Goal: Information Seeking & Learning: Learn about a topic

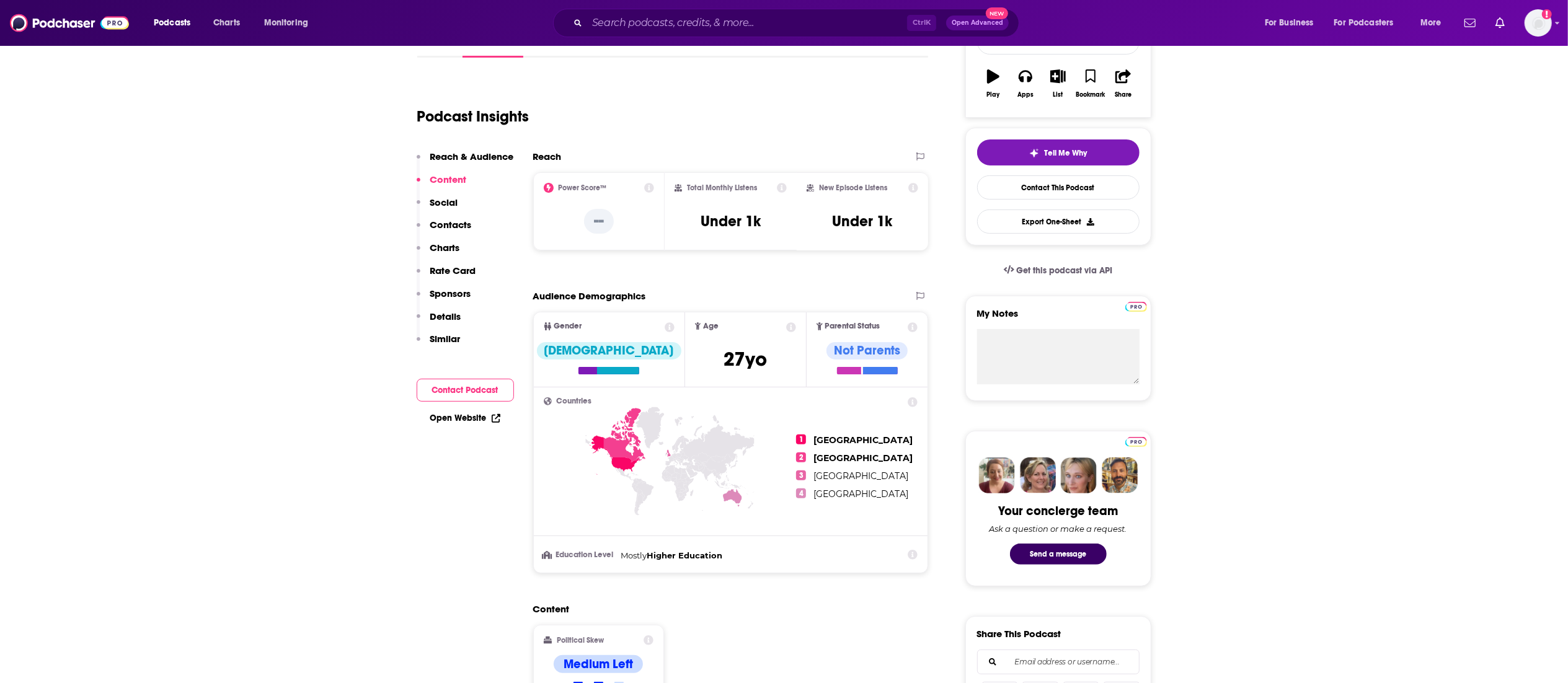
scroll to position [207, 0]
click at [664, 17] on input "Search podcasts, credits, & more..." at bounding box center [747, 23] width 320 height 20
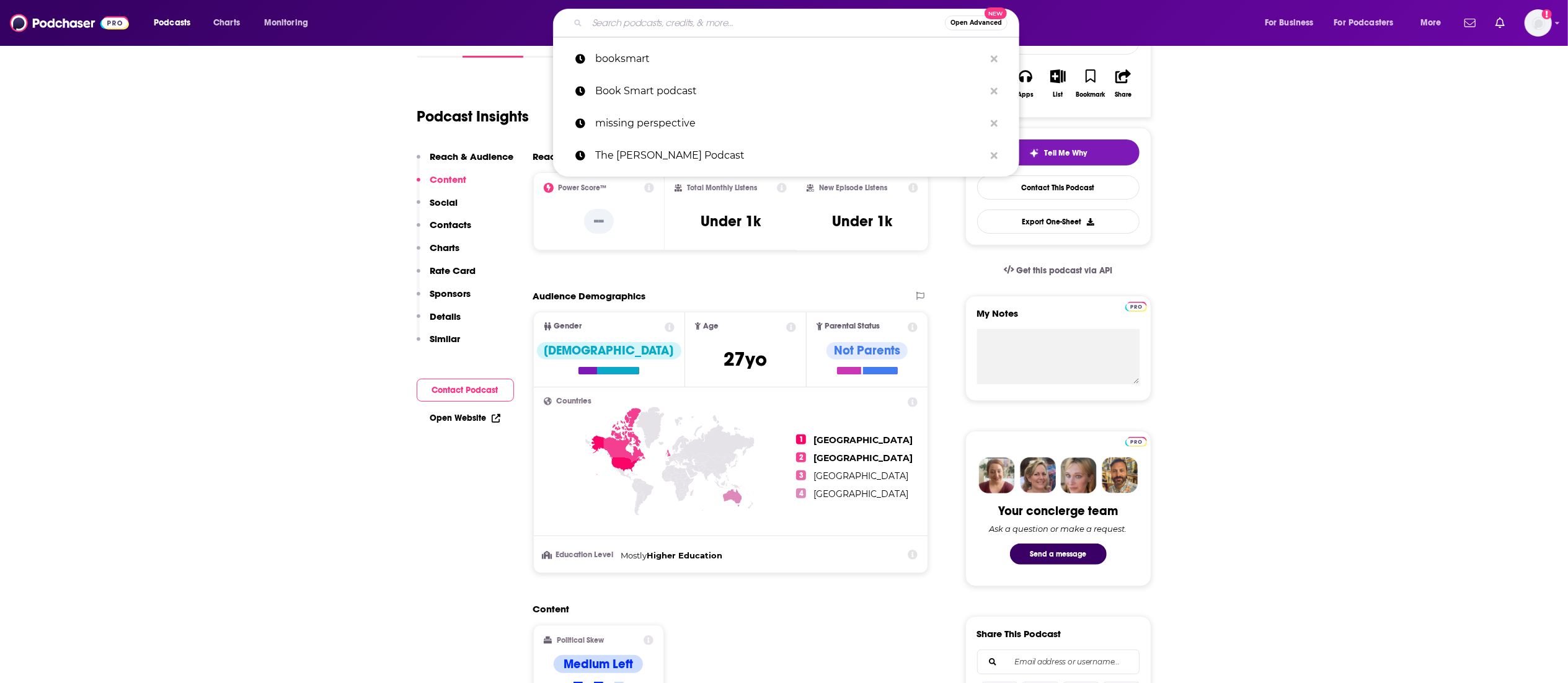
paste input "The Unthinkable’"
type input "The Unthinkable’"
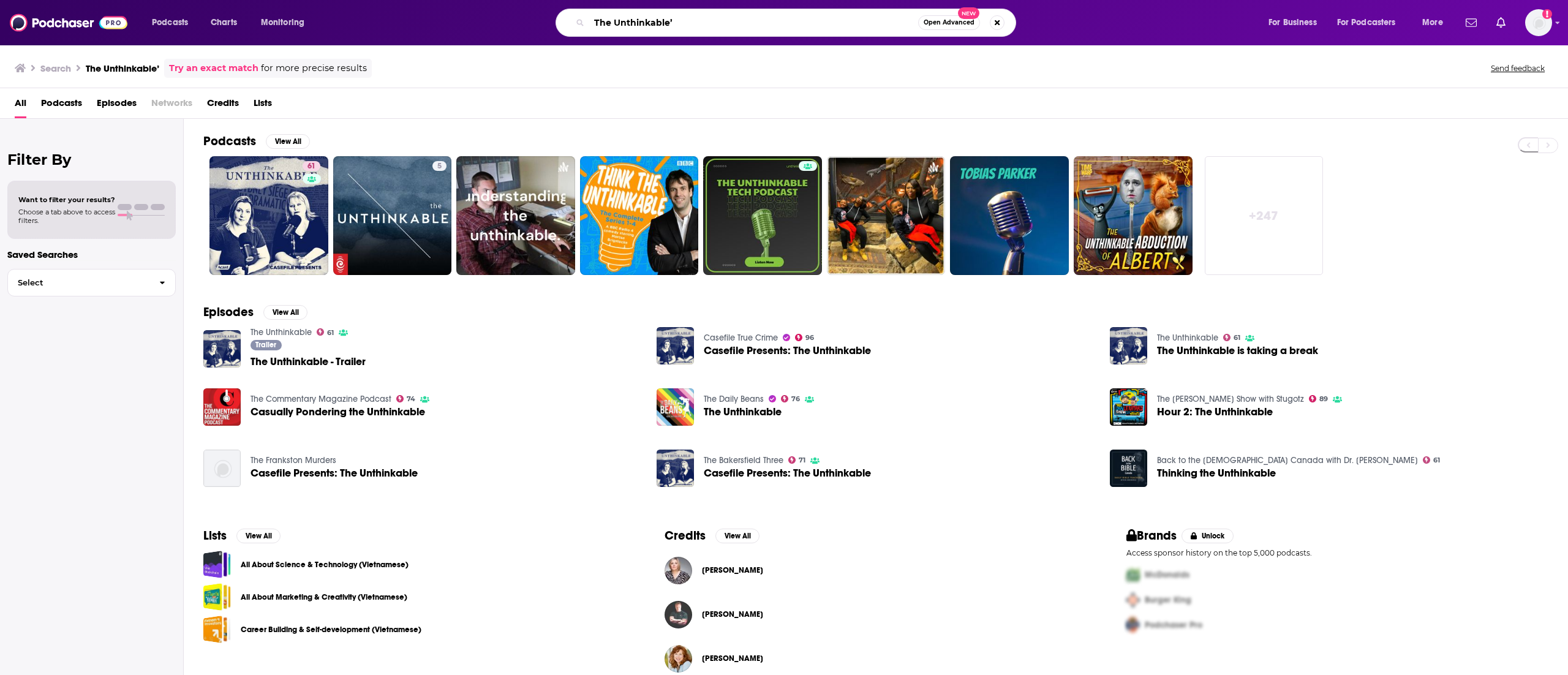
click at [692, 19] on input "The Unthinkable’" at bounding box center [754, 22] width 329 height 20
click at [219, 332] on img "The Unthinkable - Trailer" at bounding box center [222, 349] width 38 height 38
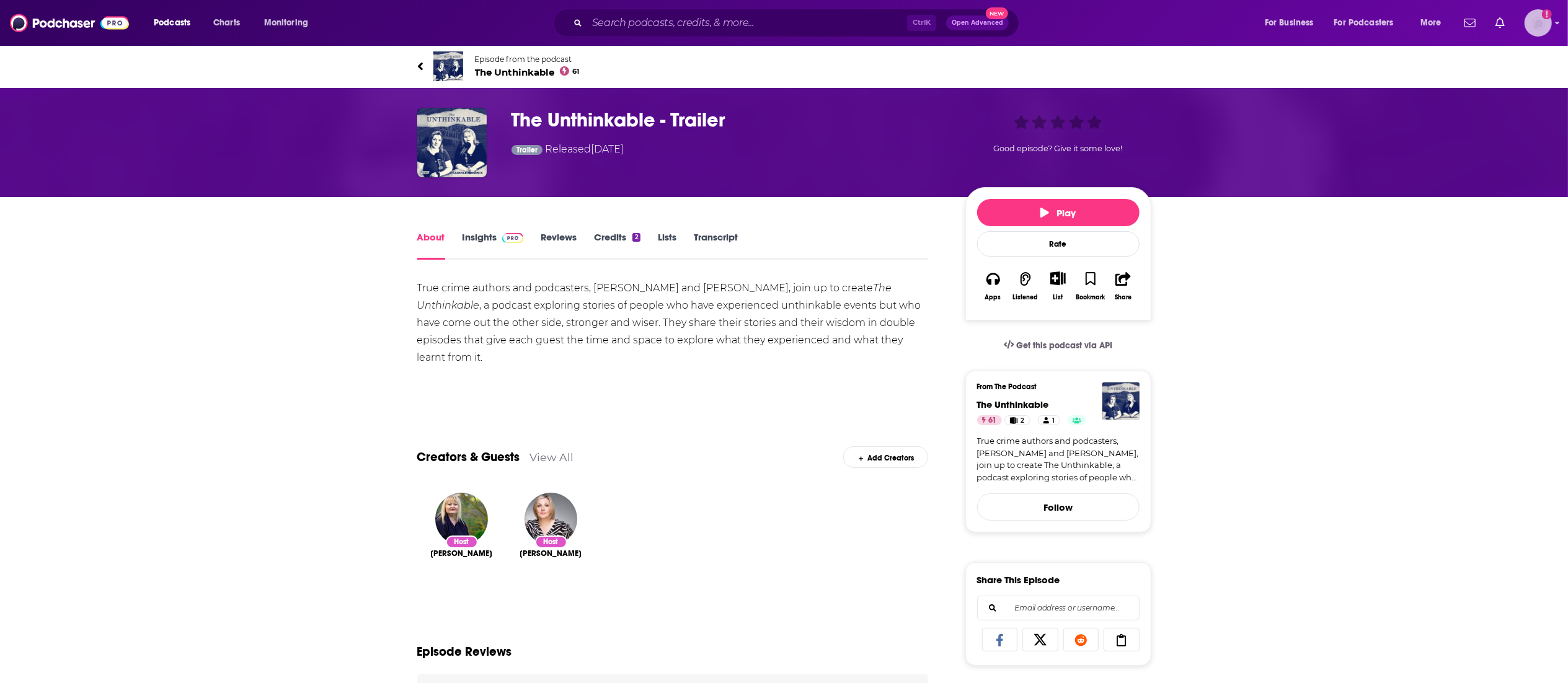
click at [1543, 21] on img "Logged in as AnnaO" at bounding box center [1538, 23] width 27 height 27
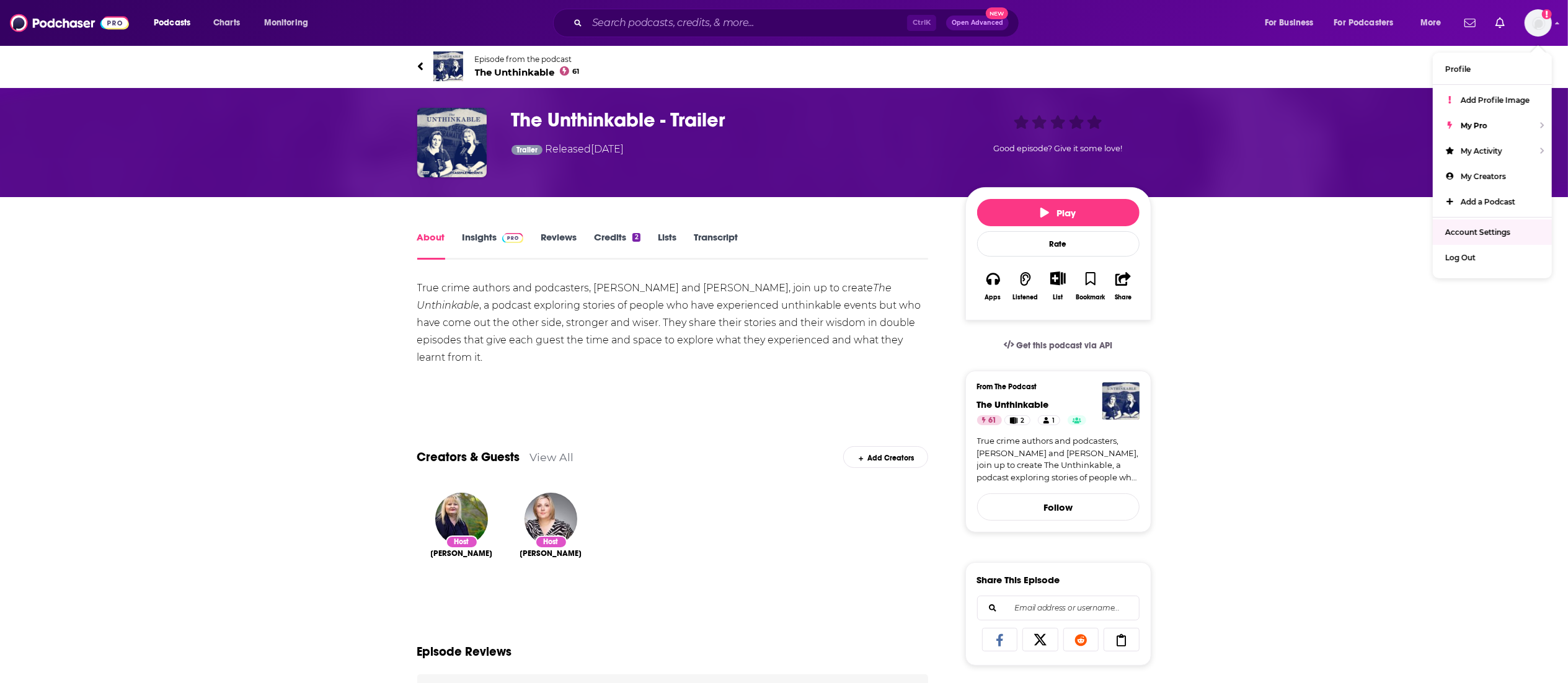
click at [1298, 283] on div "About Insights Reviews Credits 2 Lists Transcript True crime authors and podcas…" at bounding box center [784, 682] width 1568 height 972
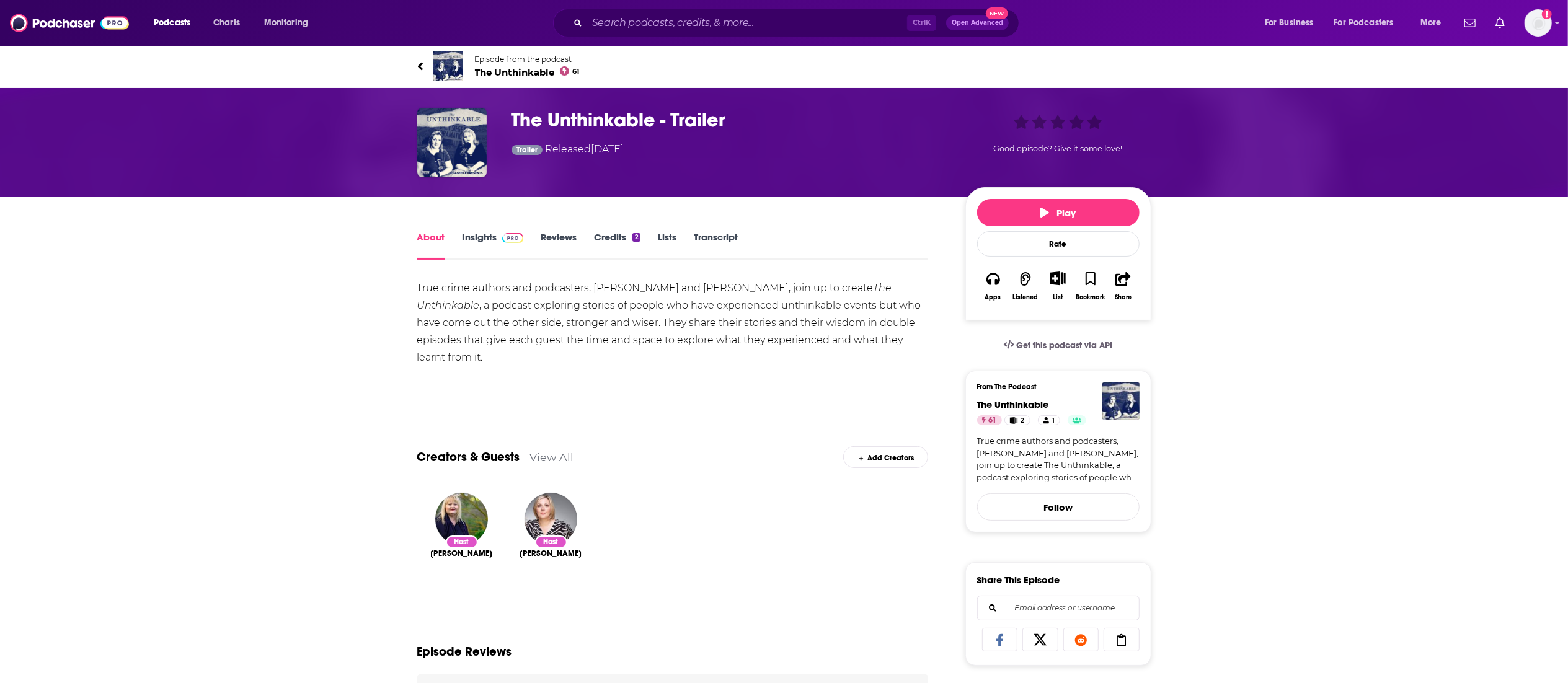
click at [598, 127] on h1 "The Unthinkable - Trailer" at bounding box center [728, 119] width 434 height 24
click at [1542, 15] on icon "Add a profile image" at bounding box center [1546, 14] width 10 height 10
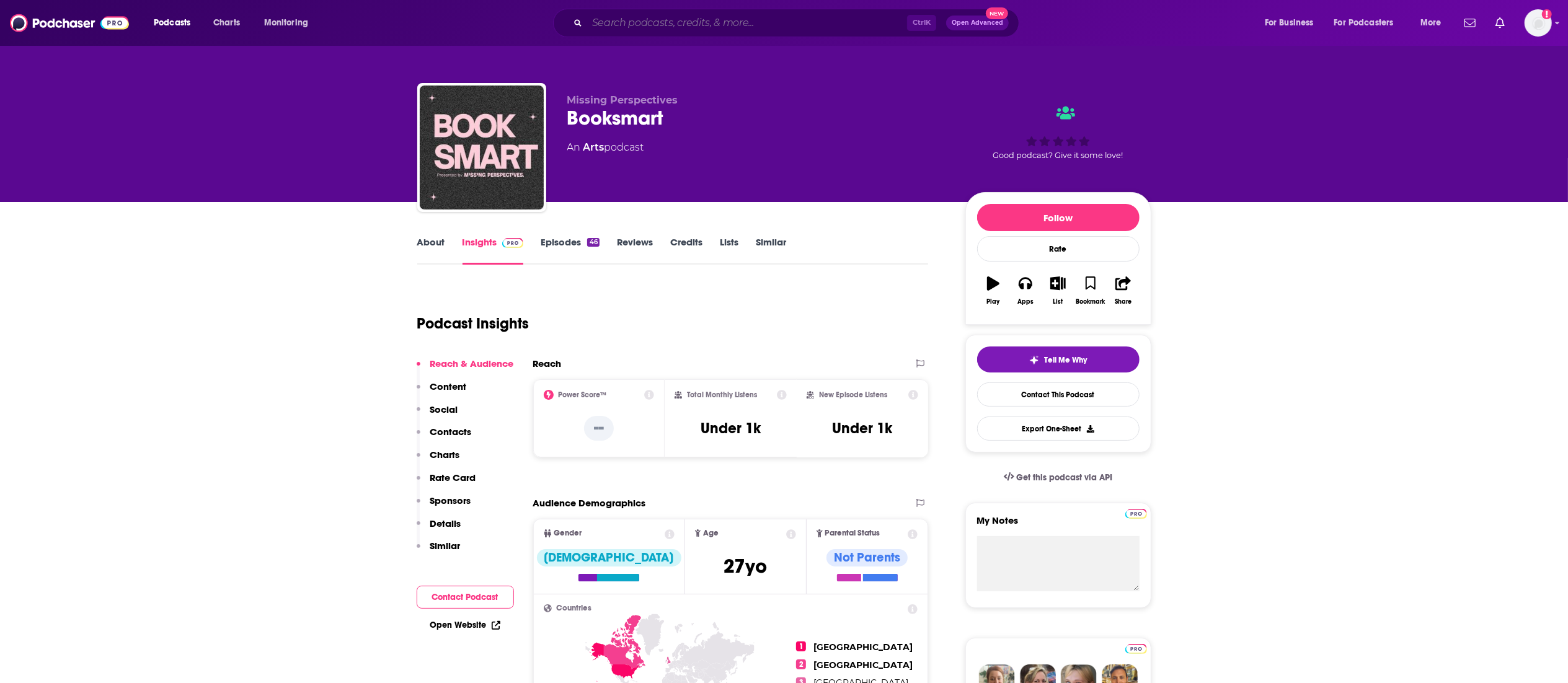
click at [677, 19] on input "Search podcasts, credits, & more..." at bounding box center [747, 23] width 320 height 20
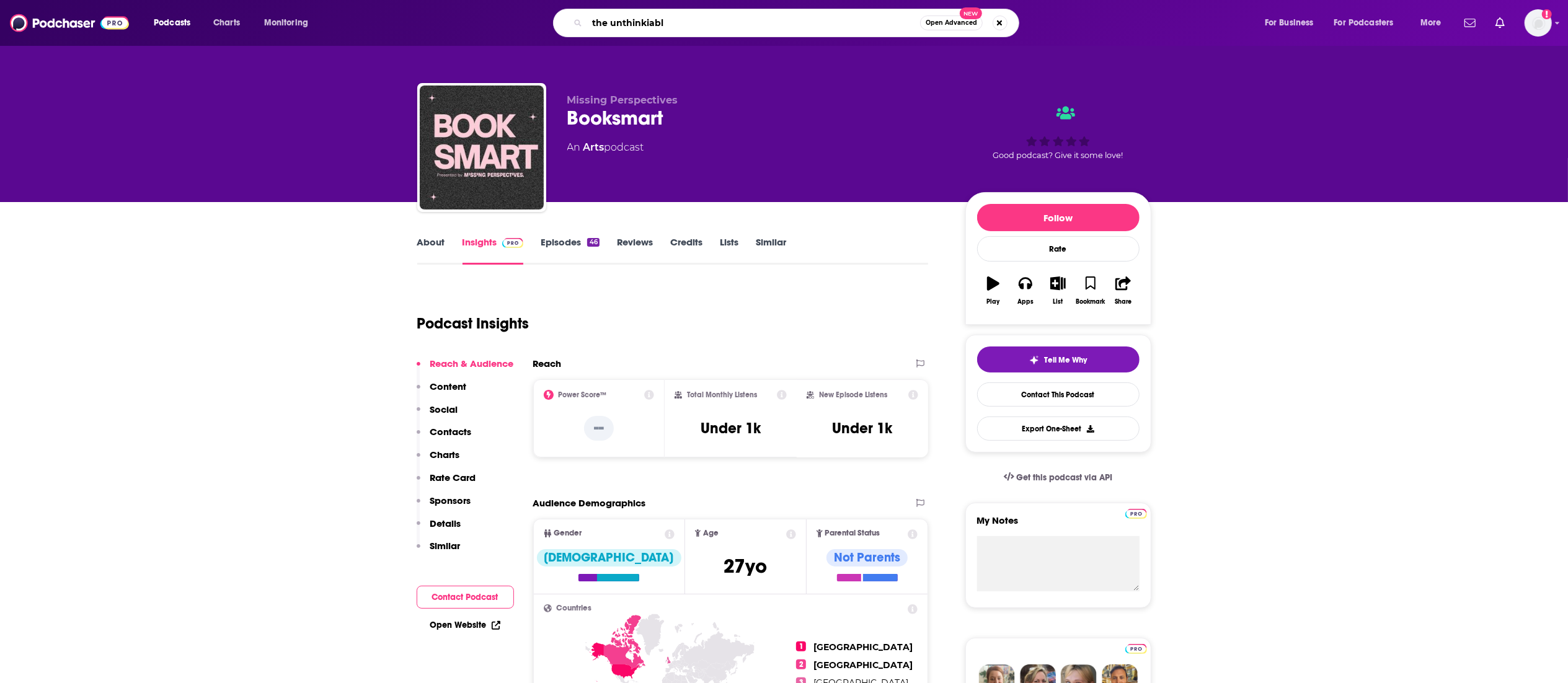
type input "the unthinkiable"
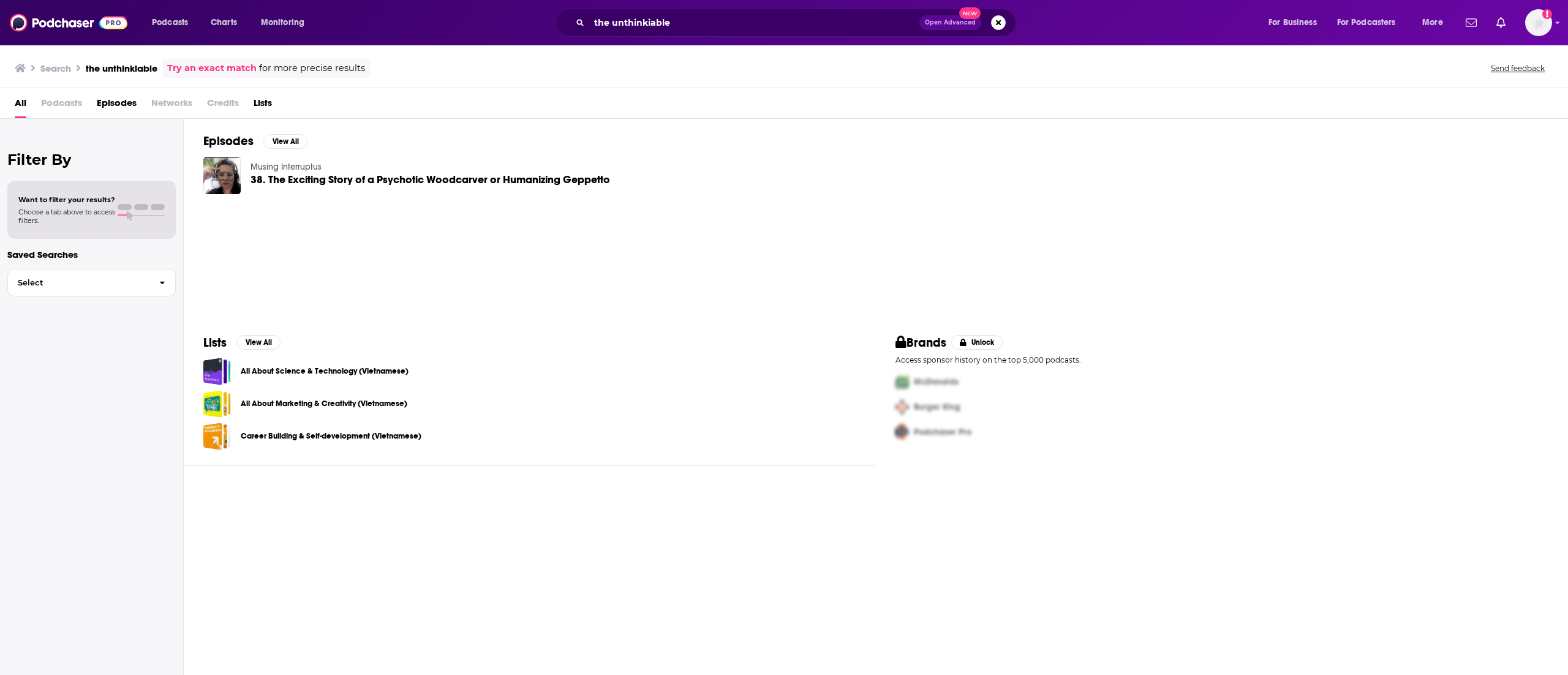
click at [718, 5] on div "Podcasts Charts Monitoring the unthinkiable Open Advanced New For Business For …" at bounding box center [784, 22] width 1568 height 45
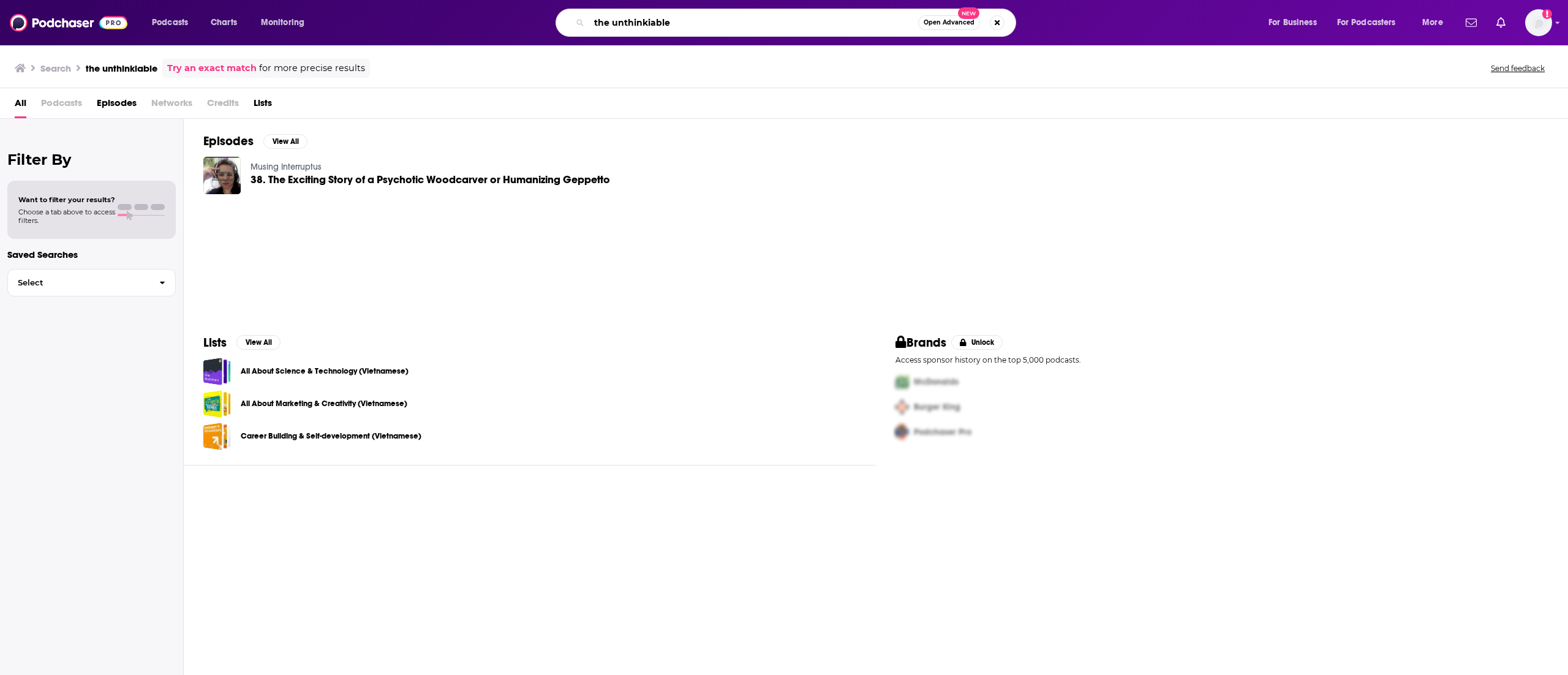
drag, startPoint x: 703, startPoint y: 21, endPoint x: 545, endPoint y: 14, distance: 158.2
click at [545, 14] on div "the unthinkiable Open Advanced New" at bounding box center [798, 22] width 916 height 28
type input "the unthinkable"
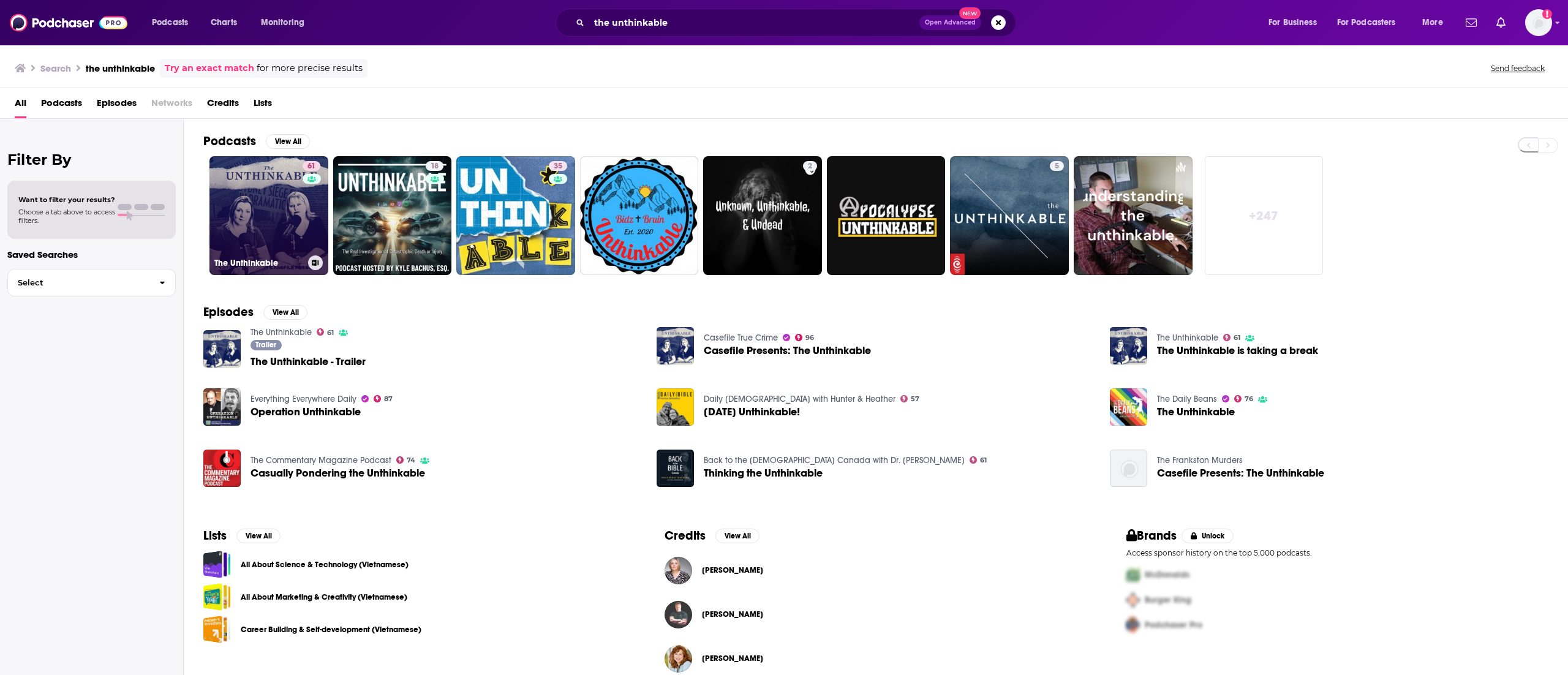
click at [237, 201] on link "61 The Unthinkable" at bounding box center [268, 216] width 119 height 119
